Goal: Transaction & Acquisition: Purchase product/service

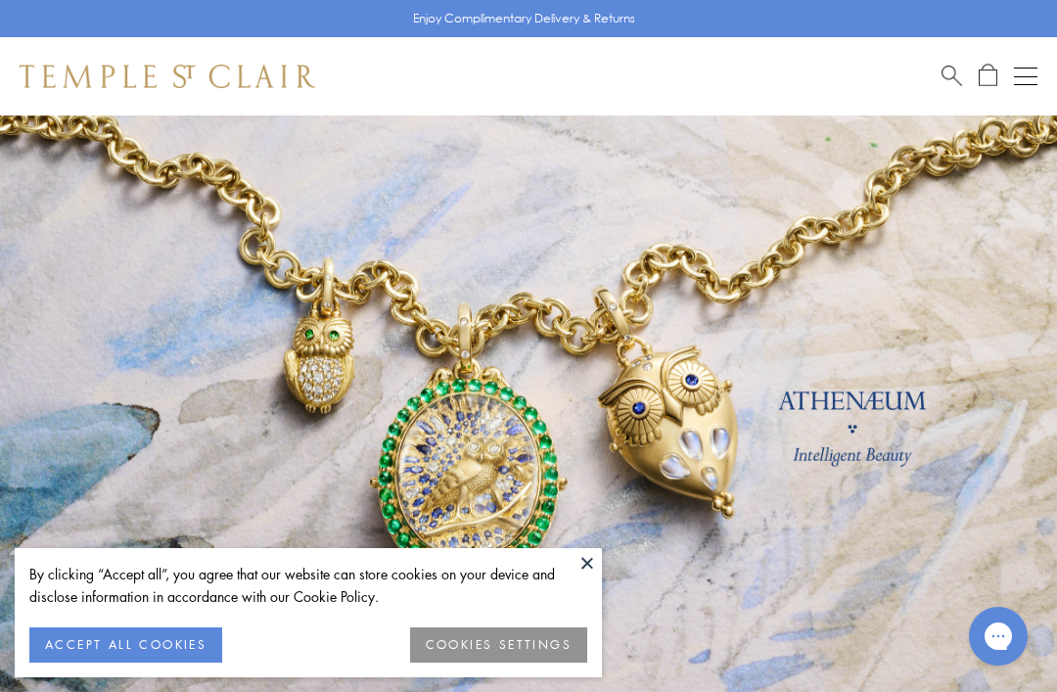
click at [1007, 64] on div "Shop Shop Categories Amulets Pendants & Charms Lockets Chains & Leather Cords E…" at bounding box center [528, 76] width 1057 height 78
click at [997, 51] on div "Shop Shop Categories Amulets Pendants & Charms Lockets Chains & Leather Cords E…" at bounding box center [528, 76] width 1057 height 78
click at [1010, 63] on div "Shop Shop Categories Amulets Pendants & Charms Lockets Chains & Leather Cords E…" at bounding box center [528, 76] width 1057 height 78
click at [1005, 69] on div "Book an Appointment" at bounding box center [989, 76] width 96 height 23
click at [1020, 76] on div "Open navigation" at bounding box center [1025, 76] width 23 height 1
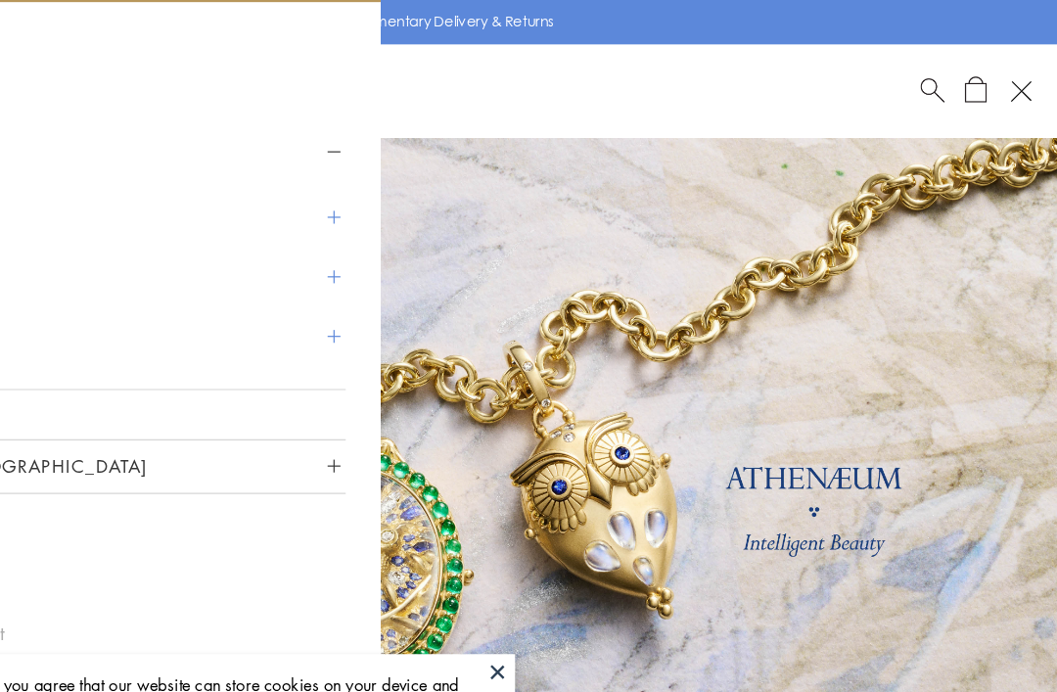
click at [450, 203] on link at bounding box center [528, 433] width 1057 height 636
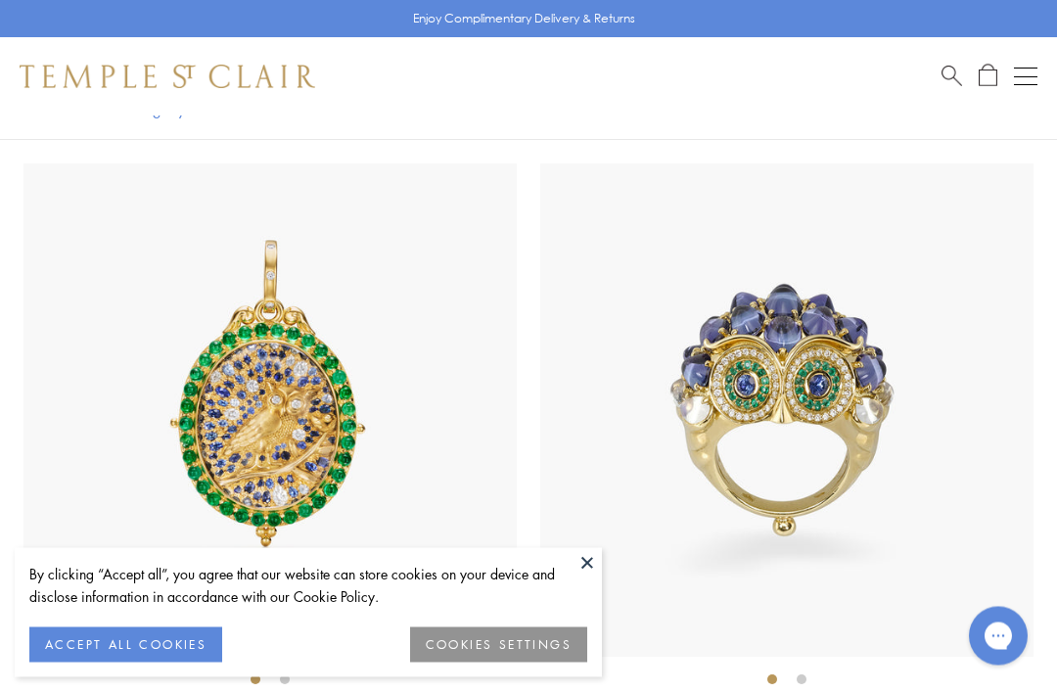
scroll to position [299, 0]
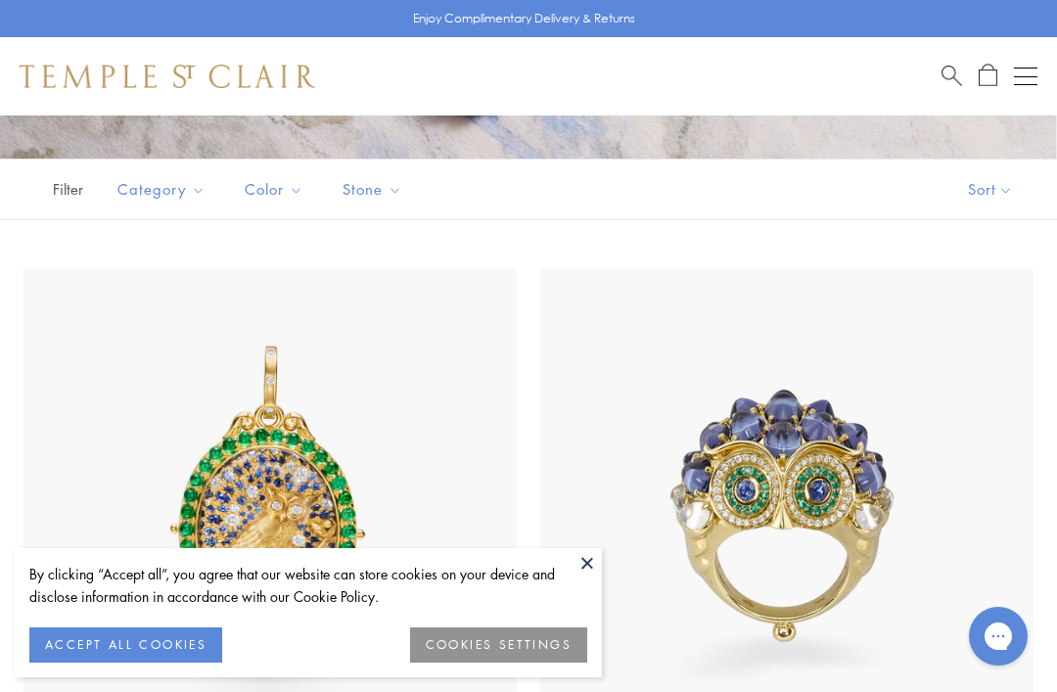
click at [943, 73] on span "Search" at bounding box center [951, 74] width 21 height 21
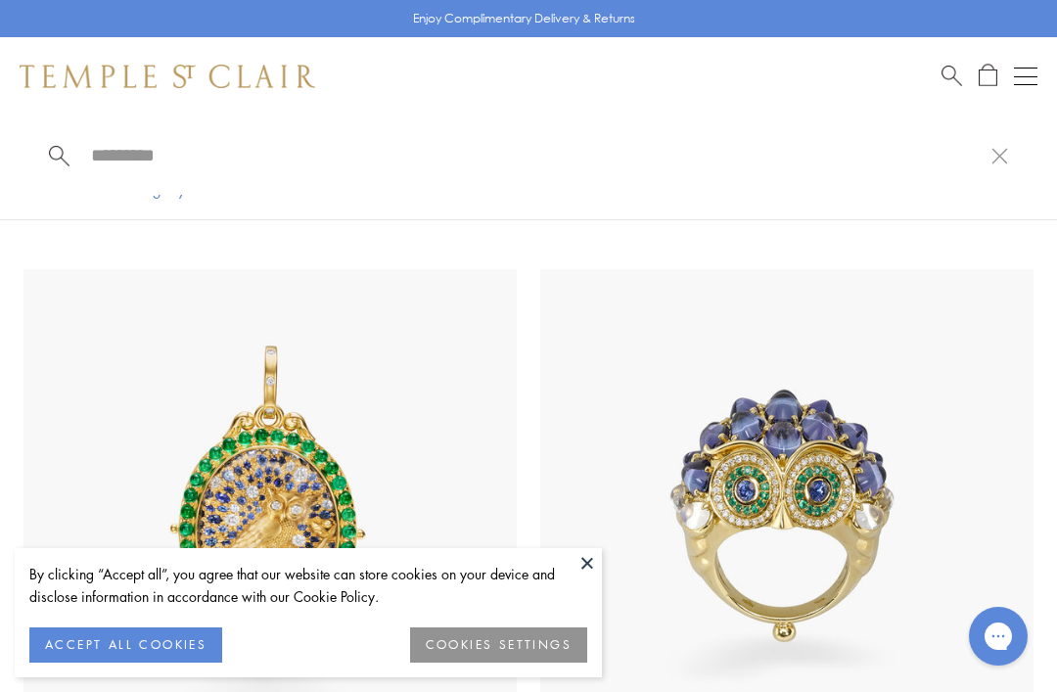
click at [178, 166] on input "search" at bounding box center [540, 155] width 902 height 23
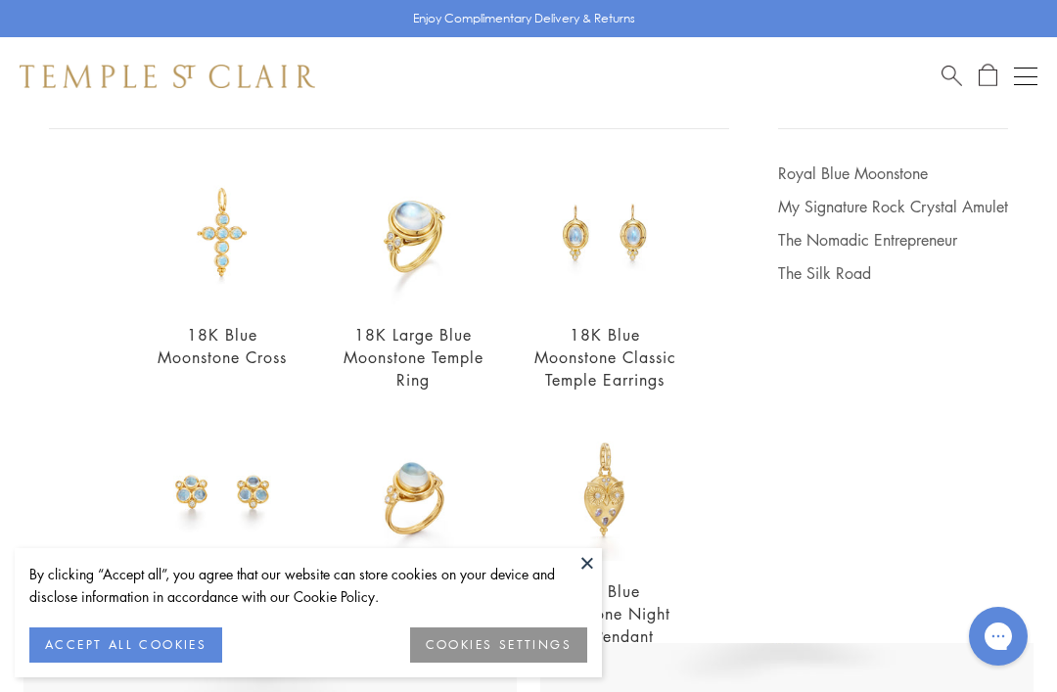
scroll to position [144, 0]
type input "*********"
click at [400, 215] on img at bounding box center [413, 231] width 143 height 143
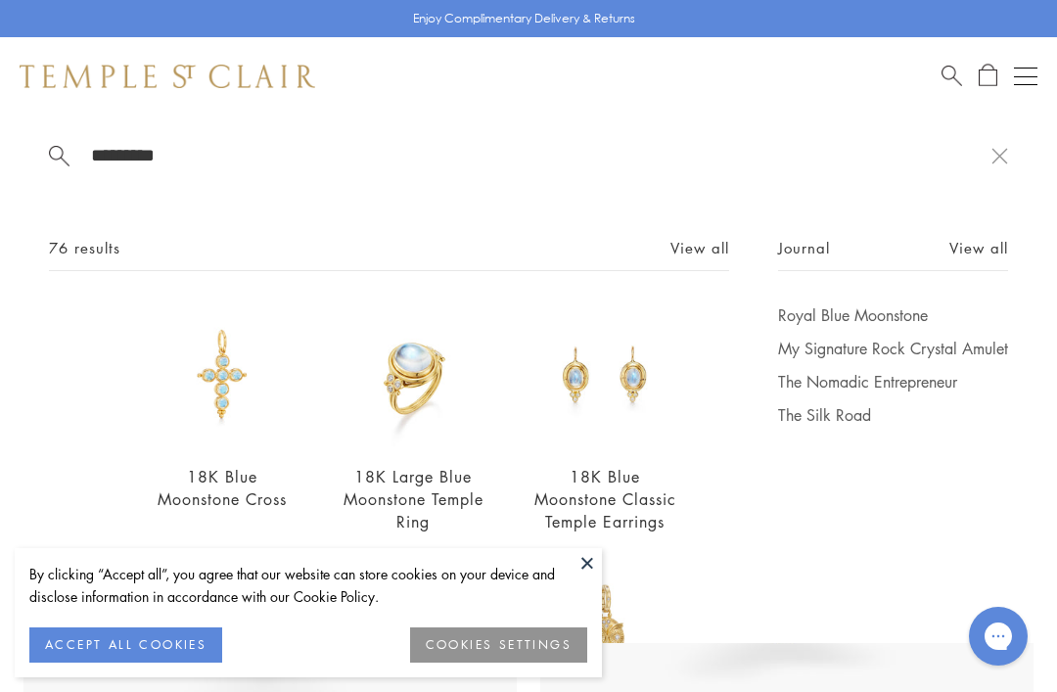
scroll to position [0, 0]
click at [80, 259] on span "76 results" at bounding box center [84, 248] width 71 height 24
click at [878, 313] on link "Royal Blue Moonstone" at bounding box center [893, 315] width 230 height 22
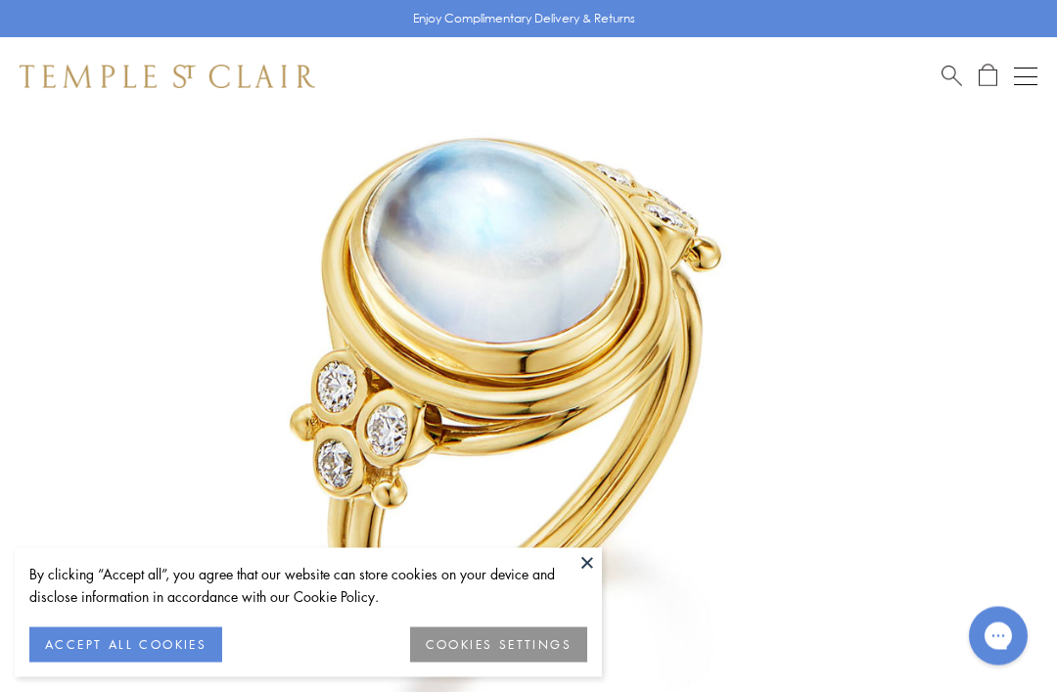
scroll to position [249, 0]
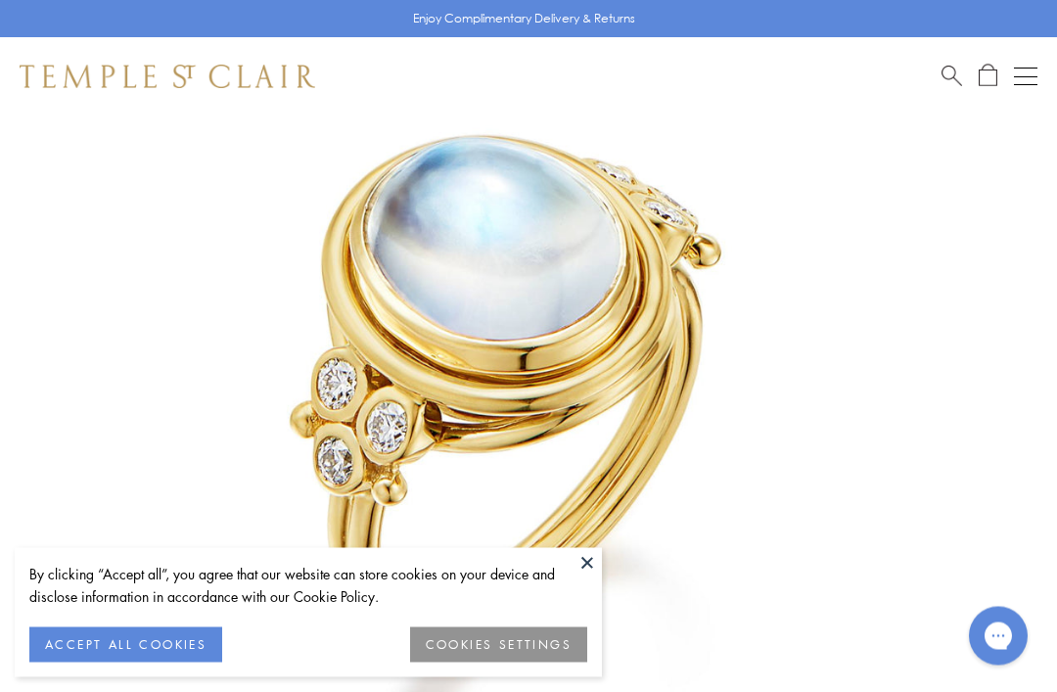
click at [596, 577] on button at bounding box center [586, 562] width 29 height 29
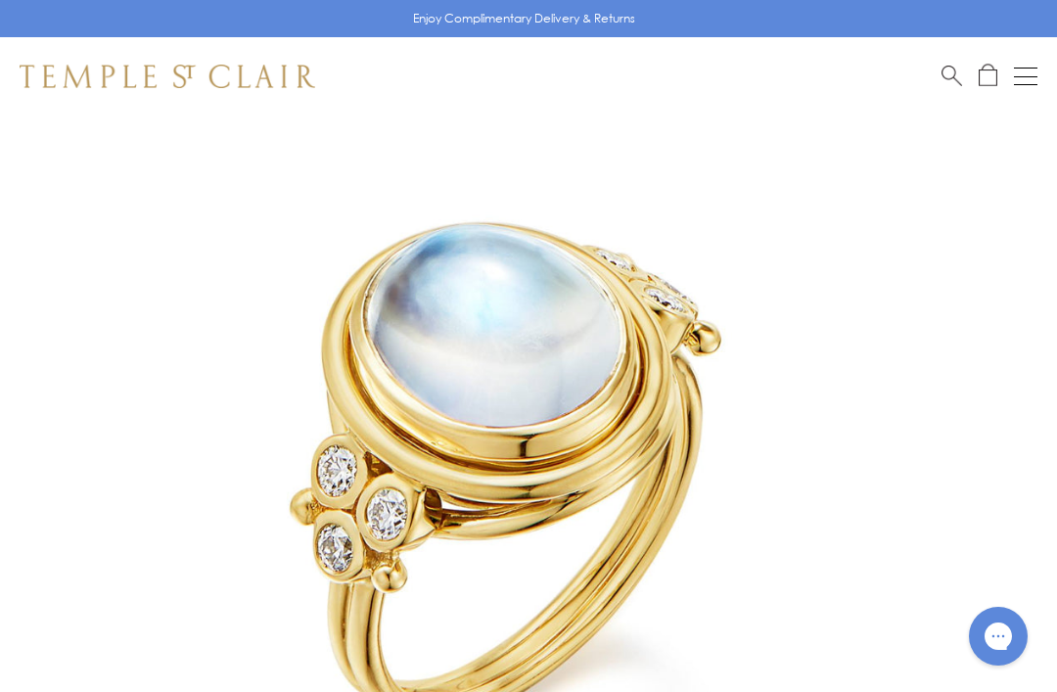
scroll to position [163, 0]
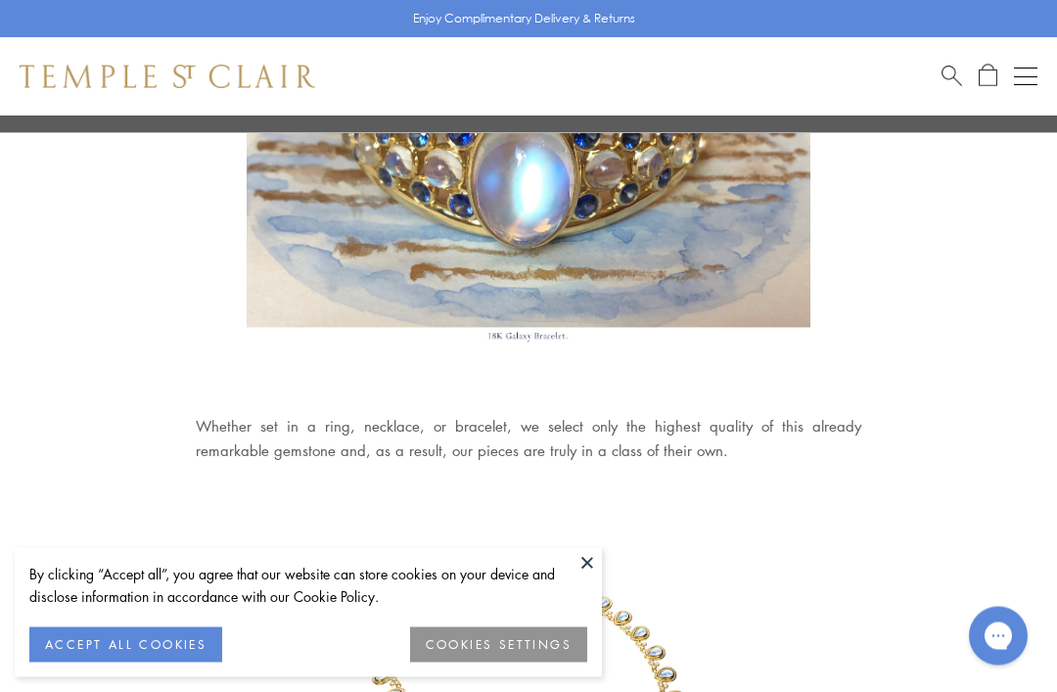
scroll to position [2049, 0]
